Goal: Transaction & Acquisition: Purchase product/service

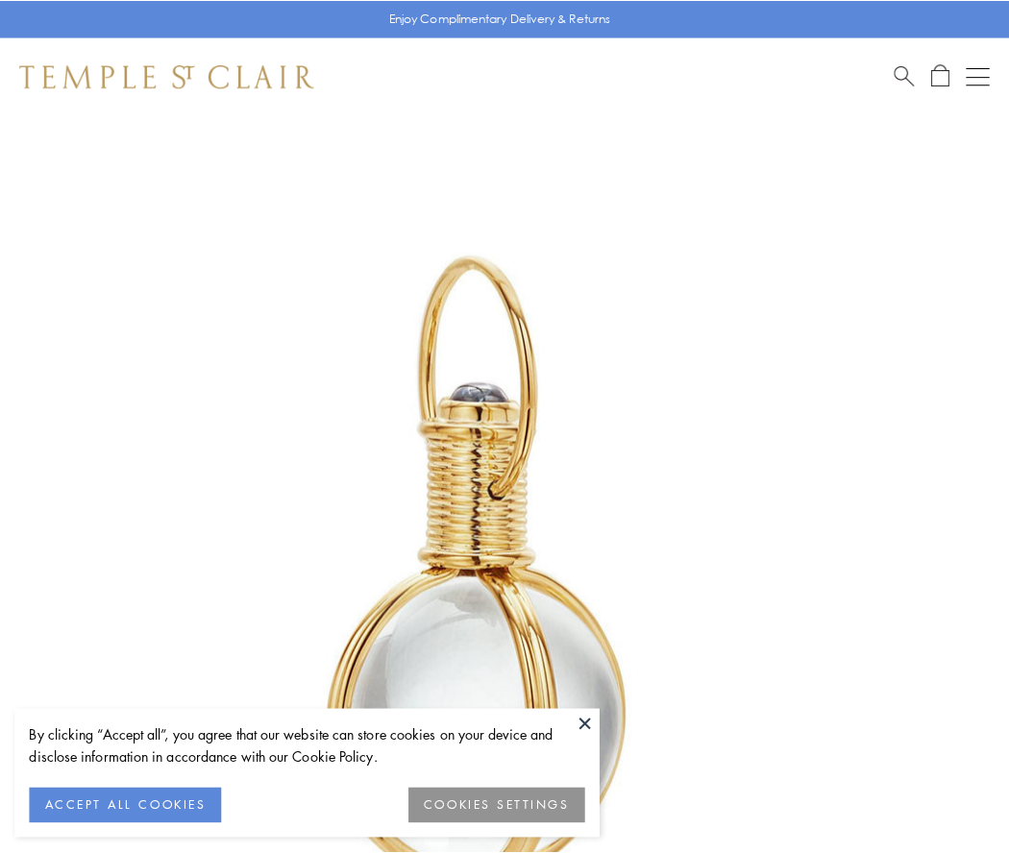
scroll to position [502, 0]
